Goal: Task Accomplishment & Management: Use online tool/utility

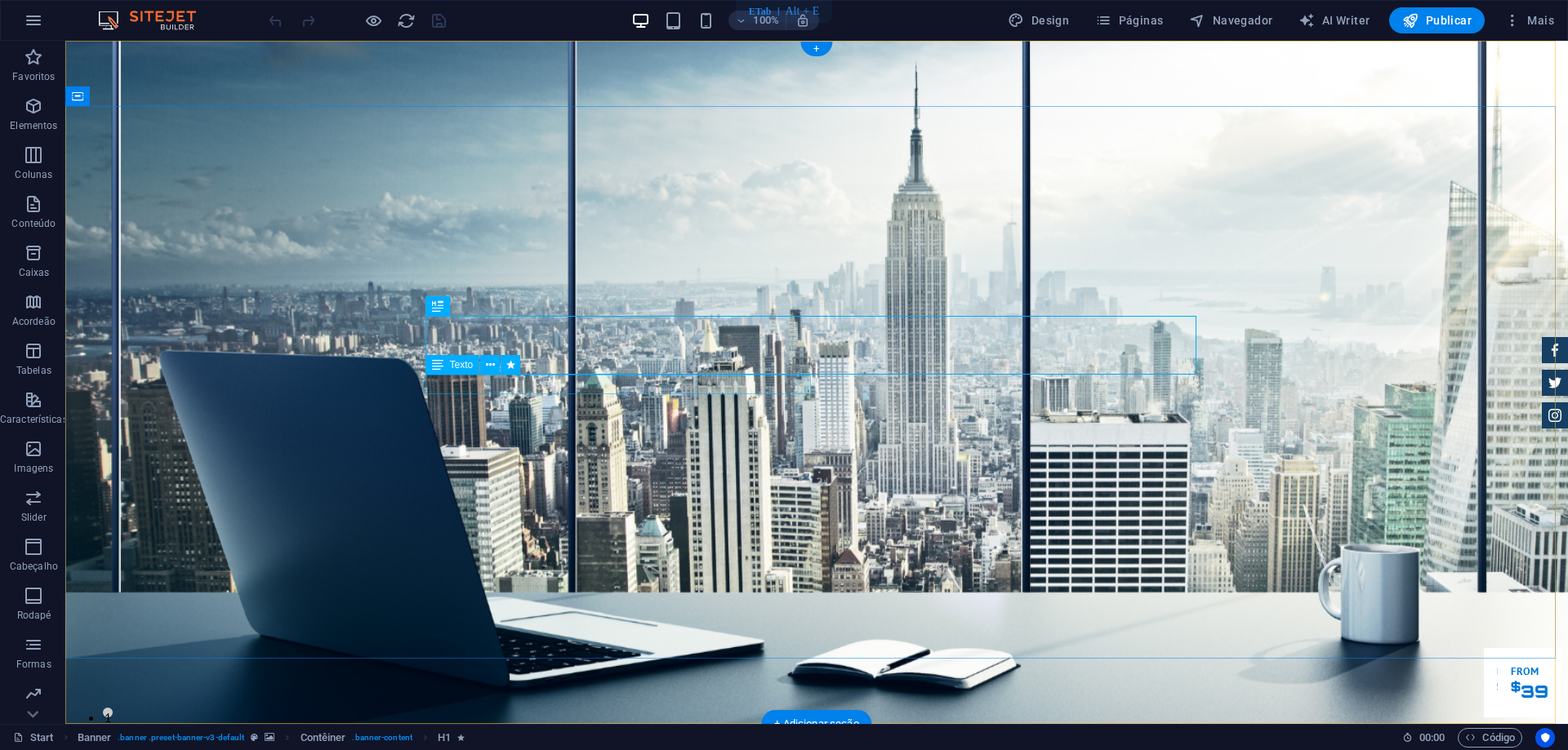
drag, startPoint x: 605, startPoint y: 390, endPoint x: 318, endPoint y: 390, distance: 287.0
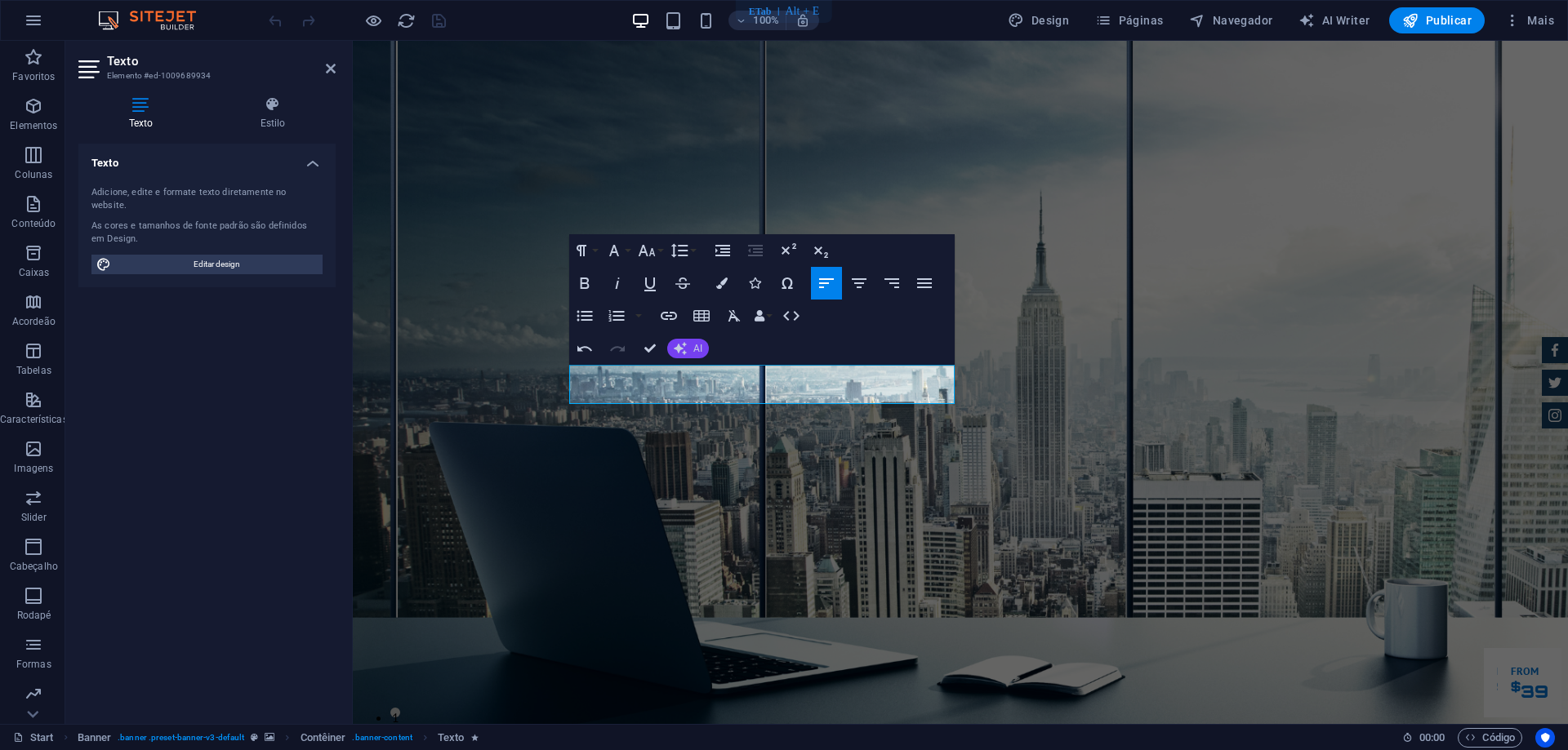
click at [687, 348] on button "AI" at bounding box center [688, 349] width 42 height 20
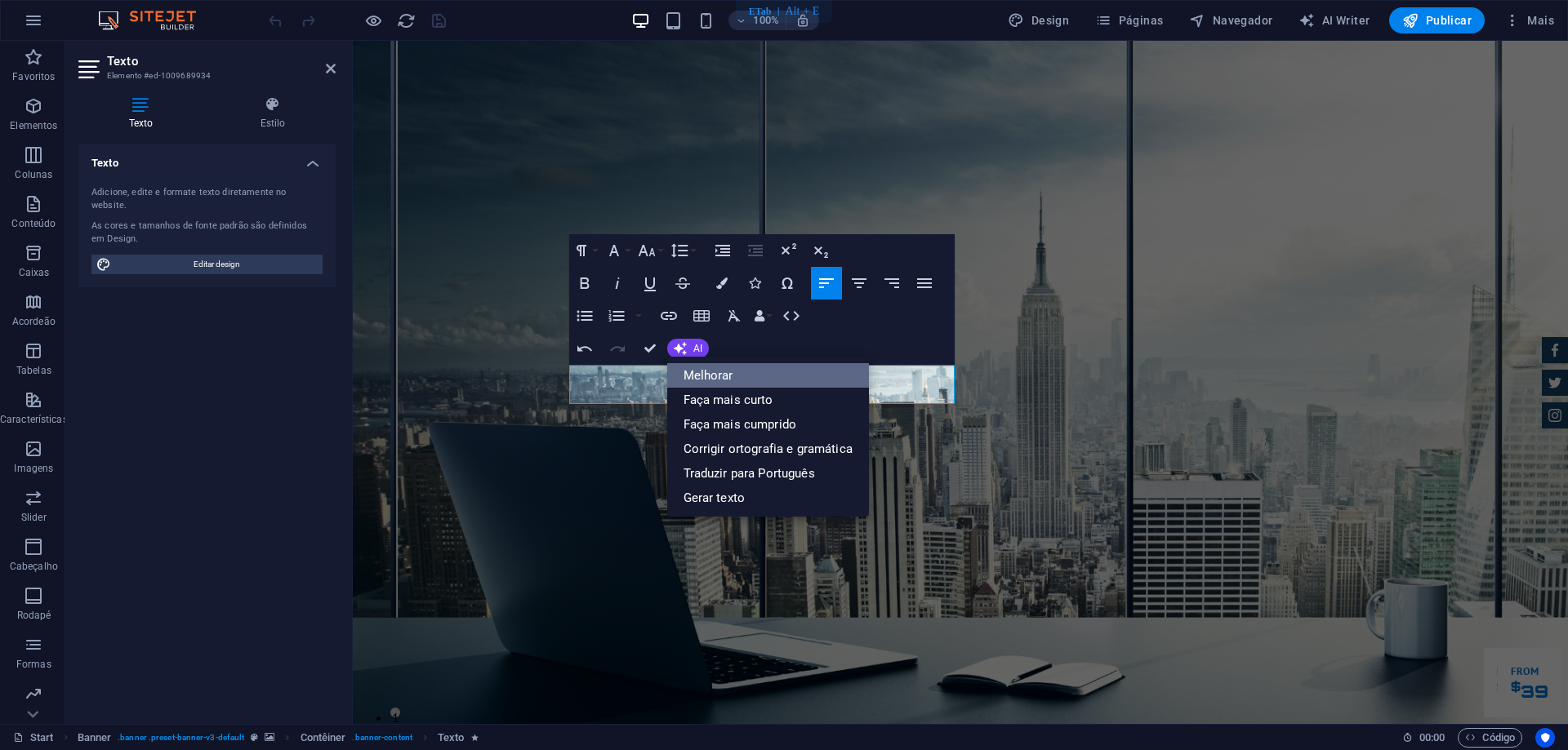
click at [704, 379] on link "Melhorar" at bounding box center [768, 375] width 202 height 25
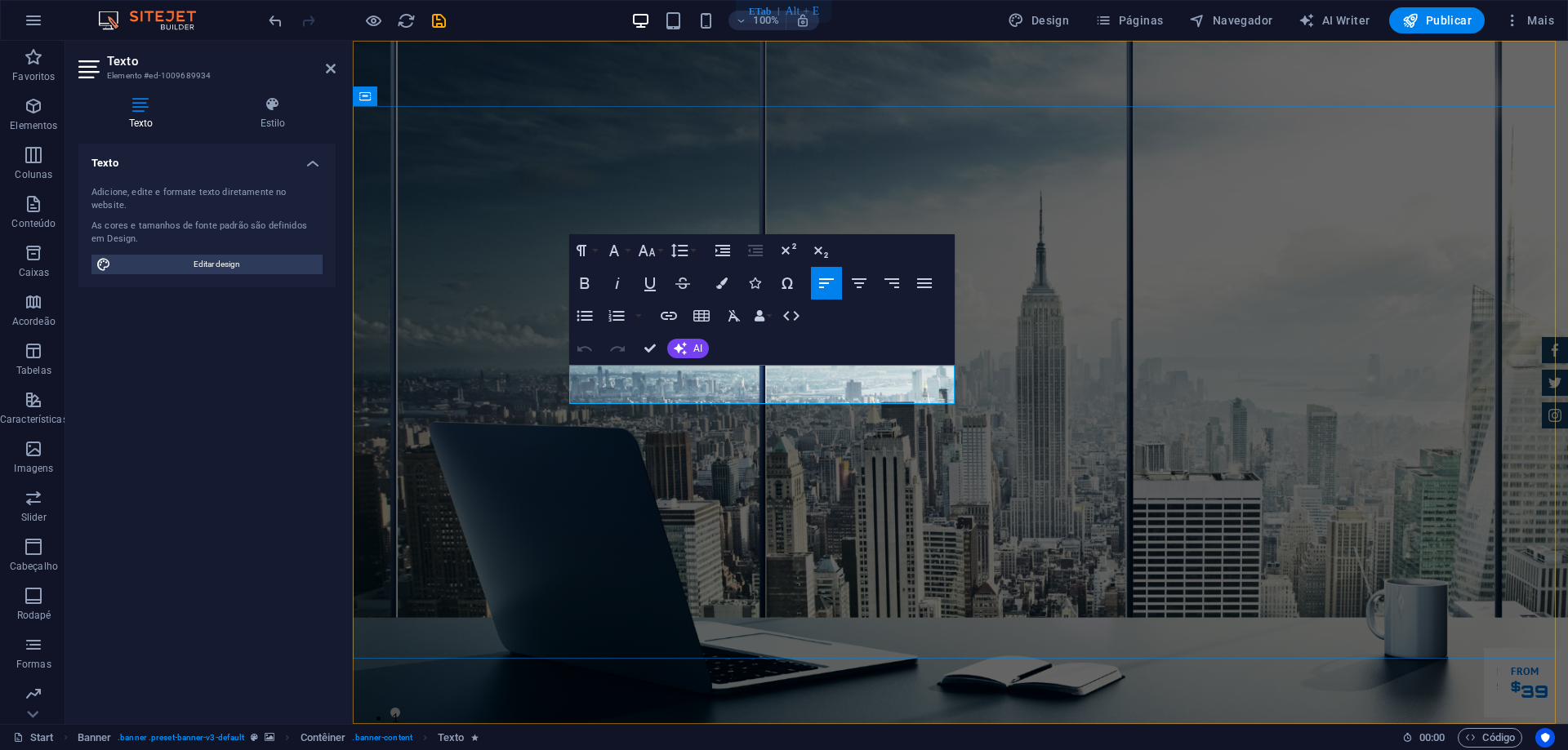
drag, startPoint x: 570, startPoint y: 376, endPoint x: 781, endPoint y: 391, distance: 211.5
click at [626, 253] on button "Font Family" at bounding box center [617, 251] width 31 height 33
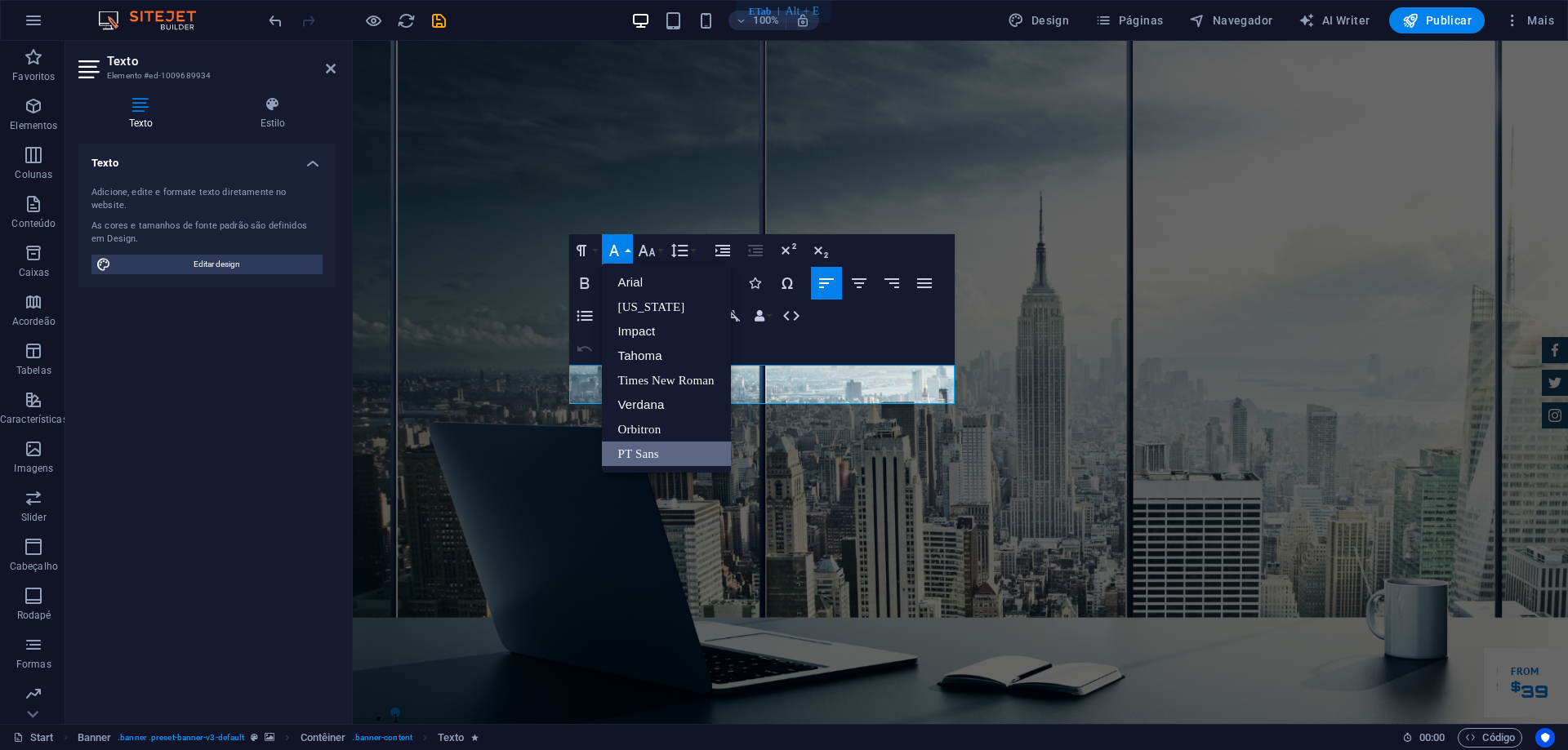
click at [626, 253] on button "Font Family" at bounding box center [617, 251] width 31 height 33
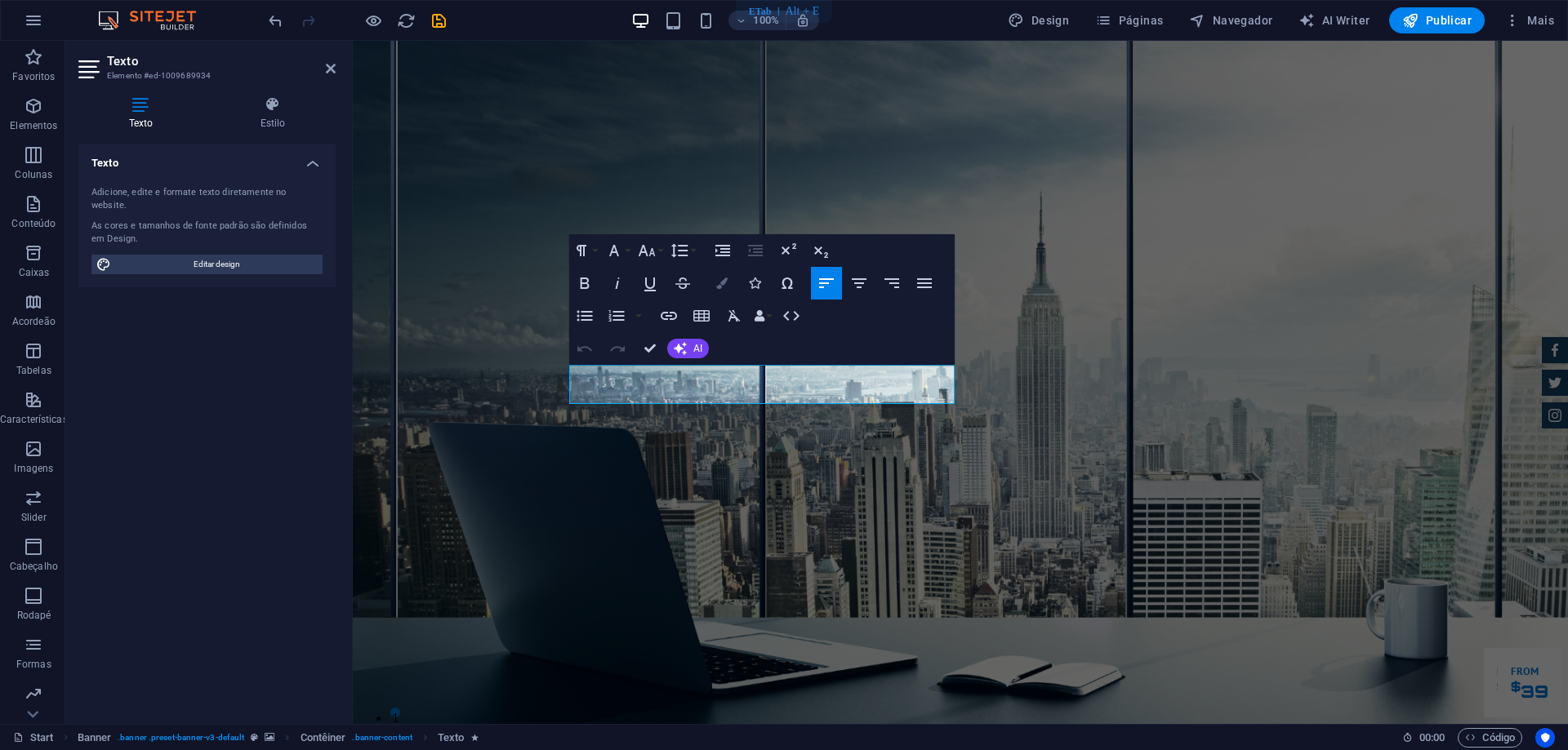
click at [719, 283] on icon "button" at bounding box center [721, 283] width 12 height 12
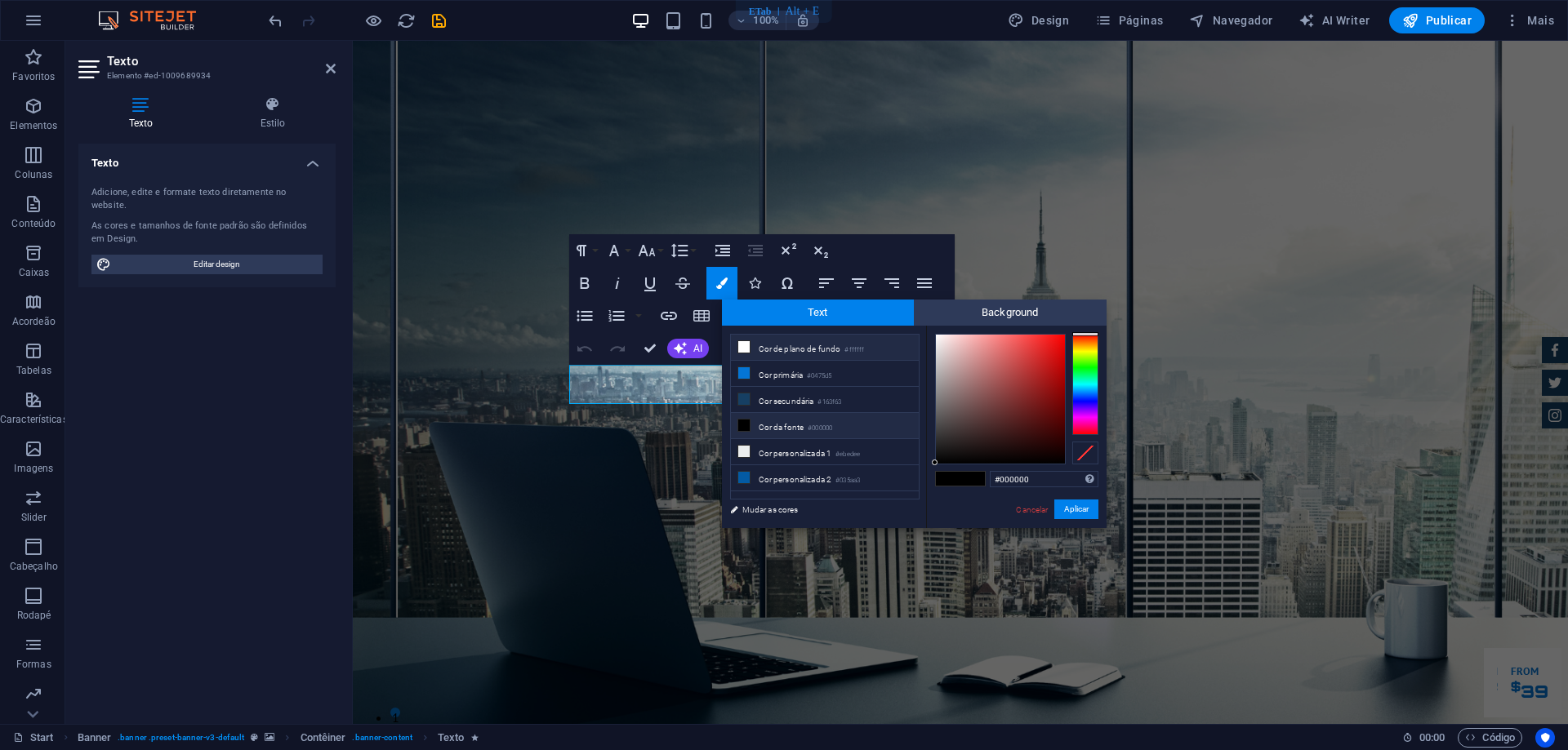
click at [745, 344] on icon at bounding box center [744, 347] width 12 height 12
type input "#ffffff"
click at [1089, 509] on button "Aplicar" at bounding box center [1076, 509] width 45 height 20
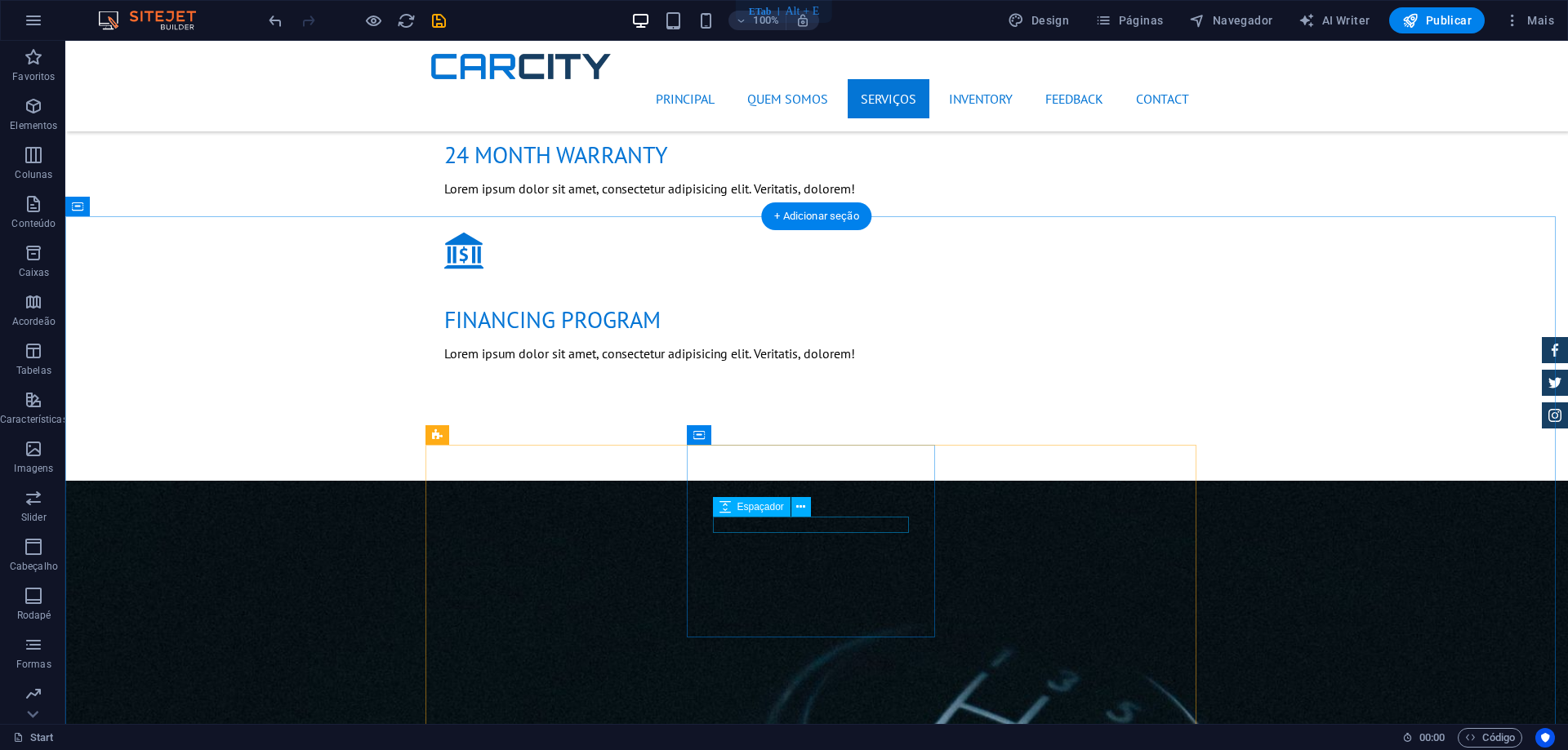
scroll to position [1795, 0]
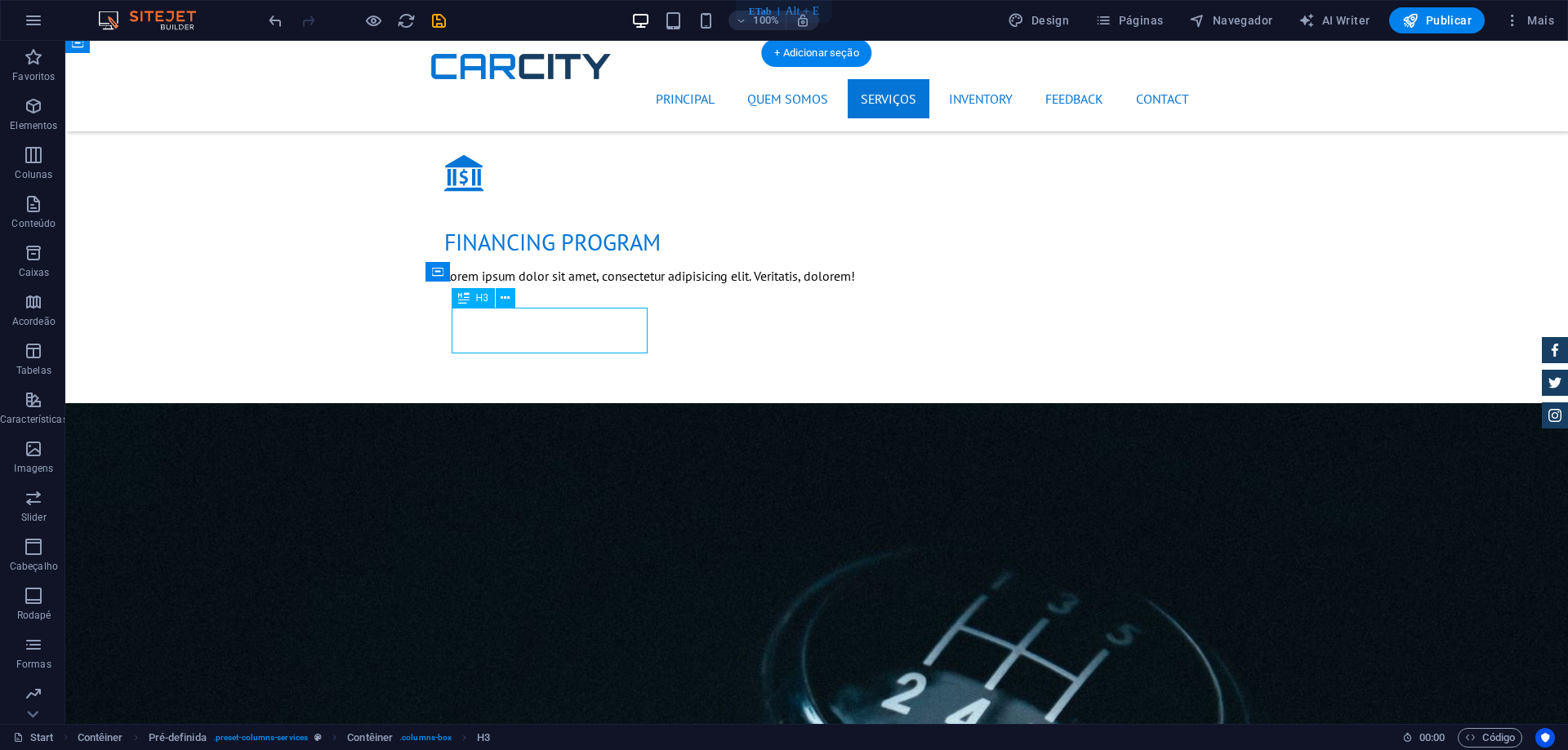
click at [1454, 15] on span "Publicar" at bounding box center [1436, 20] width 69 height 16
checkbox input "false"
